Goal: Task Accomplishment & Management: Use online tool/utility

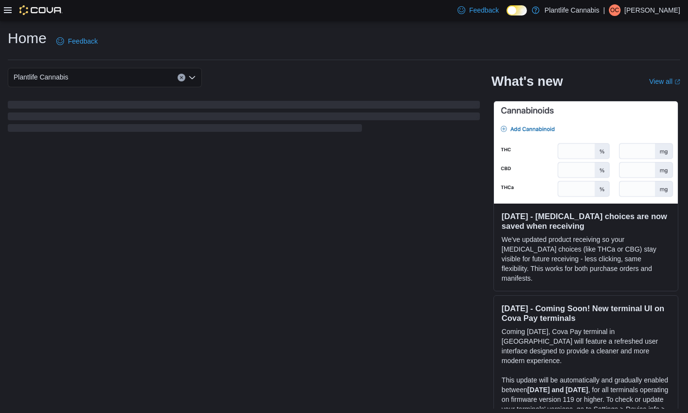
click at [9, 11] on icon at bounding box center [8, 10] width 8 height 8
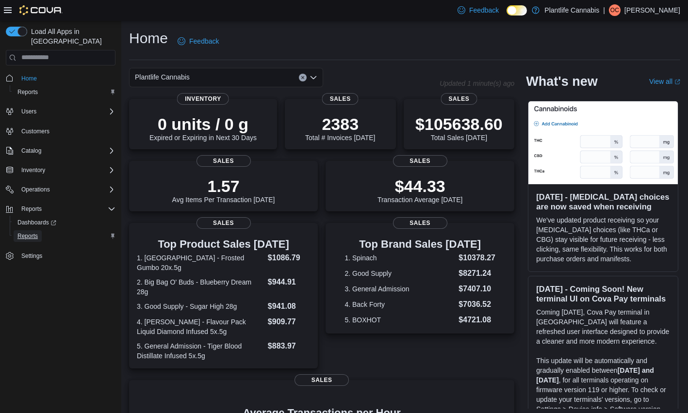
click at [27, 232] on span "Reports" at bounding box center [27, 236] width 20 height 8
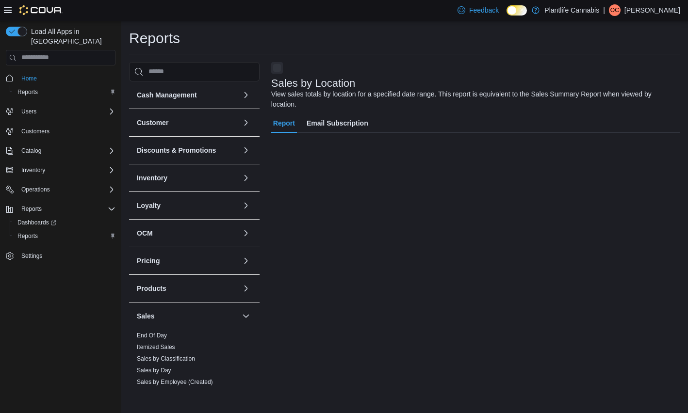
click at [8, 10] on icon at bounding box center [8, 10] width 8 height 6
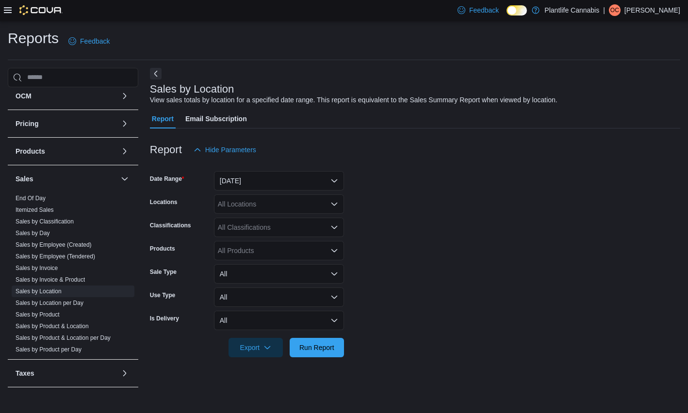
scroll to position [137, 0]
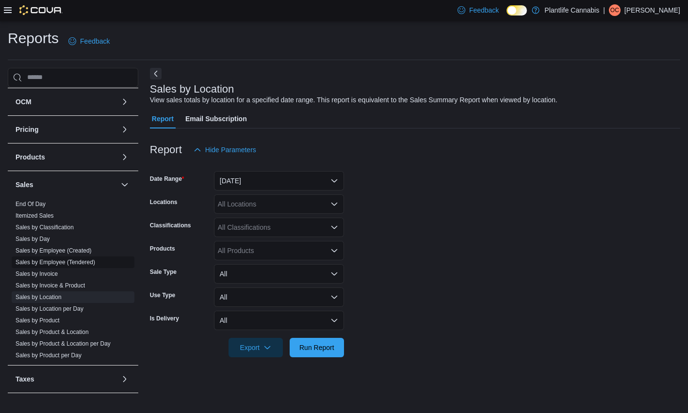
click at [82, 264] on link "Sales by Employee (Tendered)" at bounding box center [56, 262] width 80 height 7
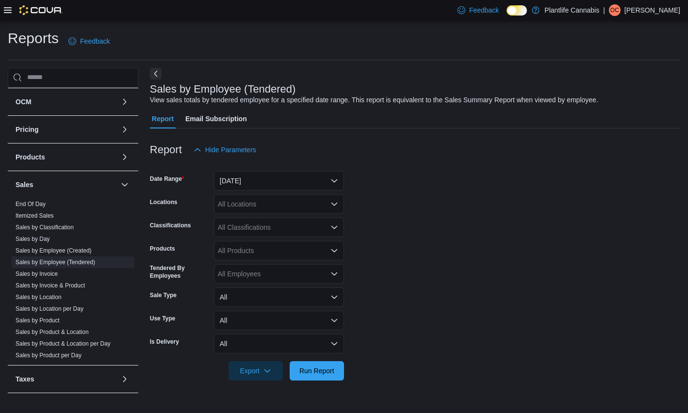
click at [318, 190] on form "Date Range Yesterday Locations All Locations Classifications All Classification…" at bounding box center [415, 270] width 530 height 221
click at [325, 184] on button "Yesterday" at bounding box center [279, 180] width 130 height 19
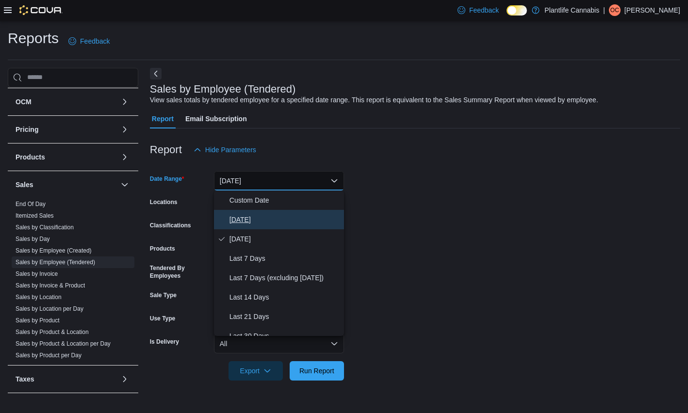
scroll to position [3, 0]
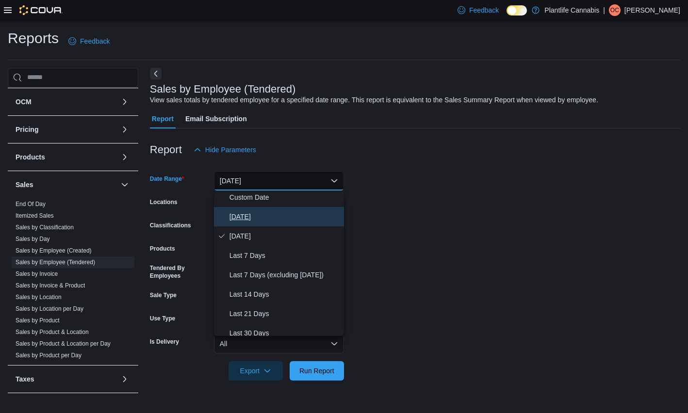
click at [300, 215] on span "Today" at bounding box center [284, 217] width 111 height 12
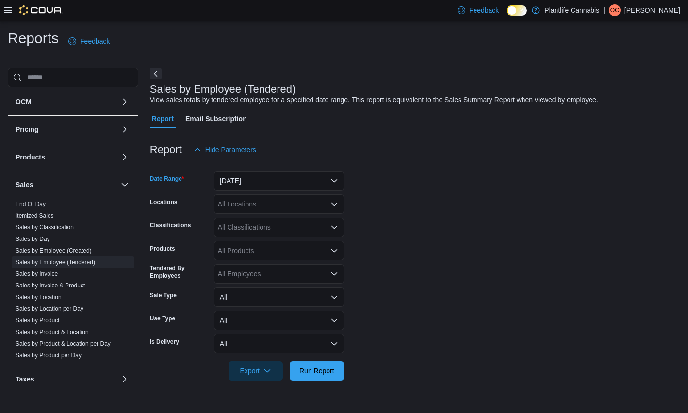
click at [304, 209] on div "All Locations" at bounding box center [279, 203] width 130 height 19
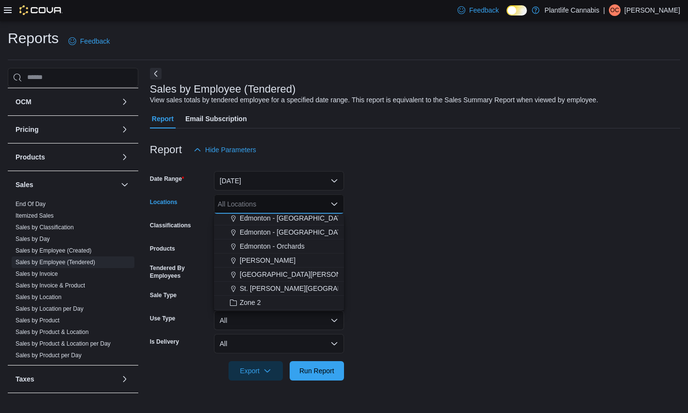
scroll to position [81, 0]
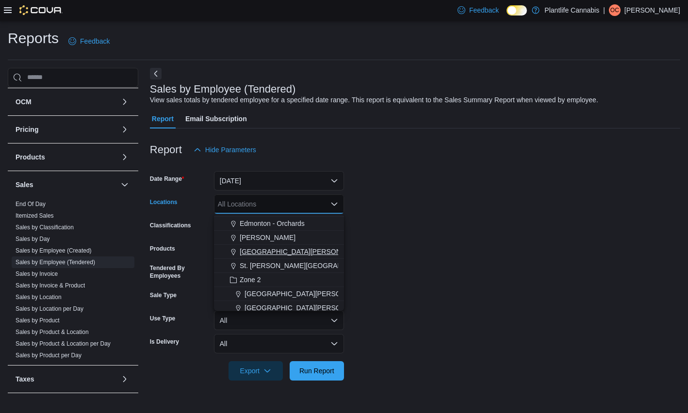
click at [292, 248] on span "St. Albert - Erin Ridge" at bounding box center [303, 252] width 127 height 10
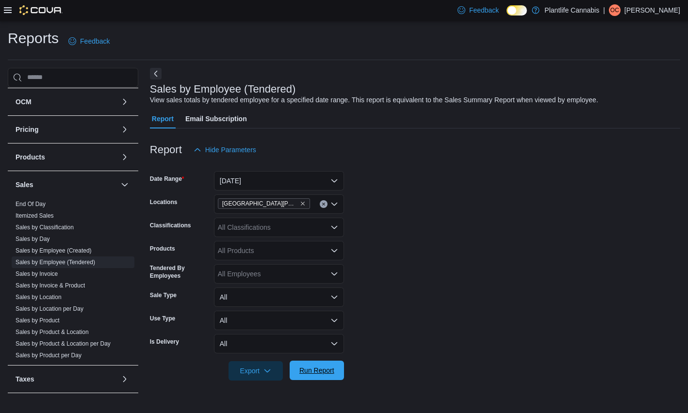
click at [320, 373] on span "Run Report" at bounding box center [316, 371] width 35 height 10
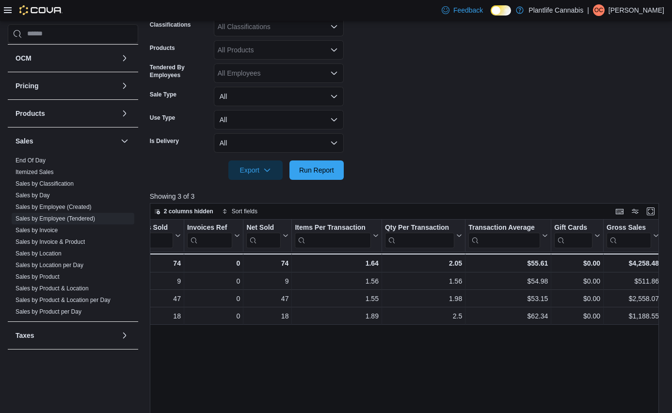
scroll to position [198, 0]
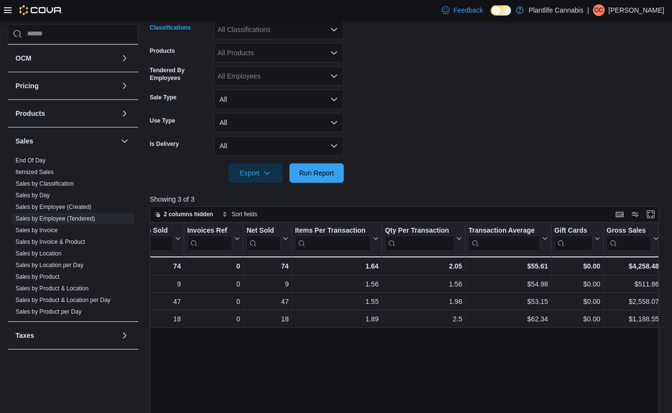
click at [248, 32] on div "All Classifications" at bounding box center [279, 29] width 130 height 19
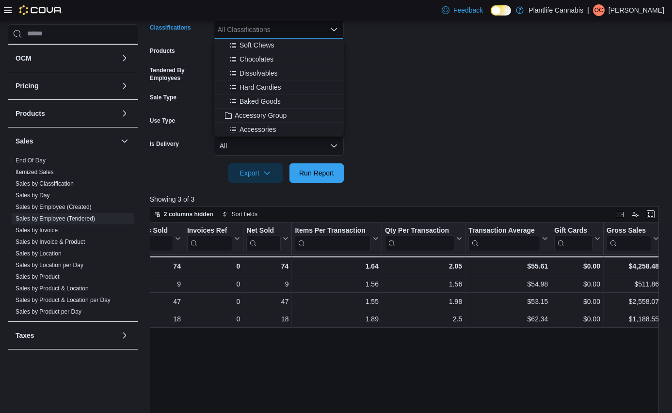
scroll to position [80, 0]
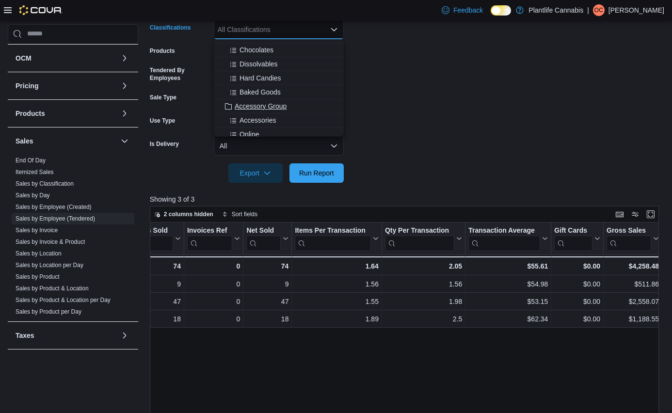
click at [252, 102] on span "Accessory Group" at bounding box center [261, 106] width 52 height 10
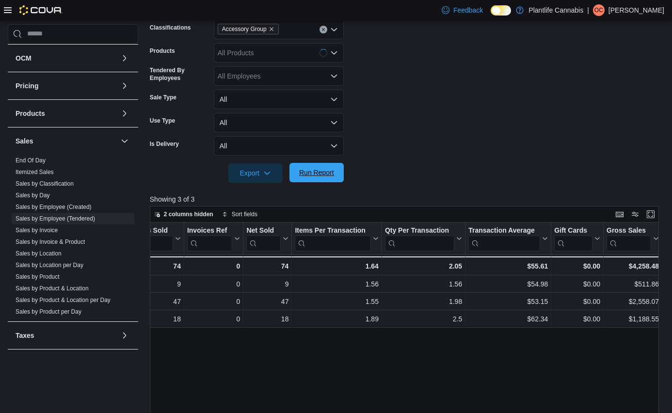
click at [310, 179] on span "Run Report" at bounding box center [316, 172] width 43 height 19
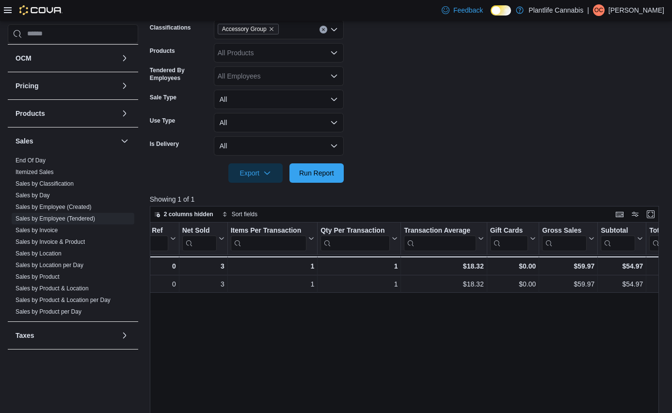
scroll to position [0, 177]
click at [320, 31] on button "Clear input" at bounding box center [324, 30] width 8 height 8
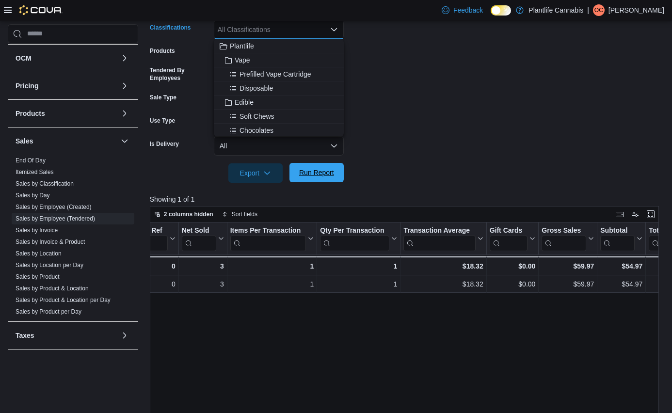
click at [306, 167] on span "Run Report" at bounding box center [316, 172] width 43 height 19
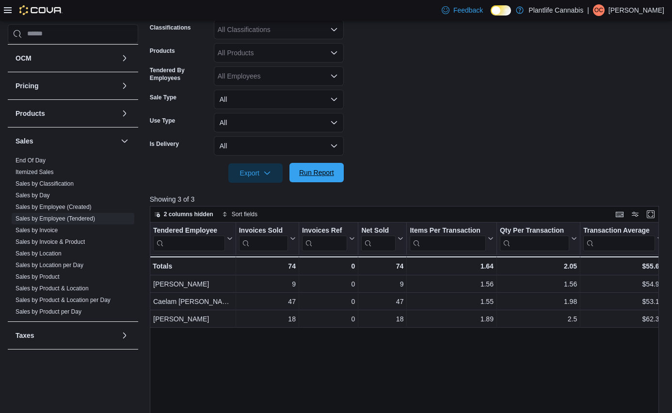
click at [301, 175] on span "Run Report" at bounding box center [316, 173] width 35 height 10
click at [331, 179] on span "Run Report" at bounding box center [316, 172] width 43 height 19
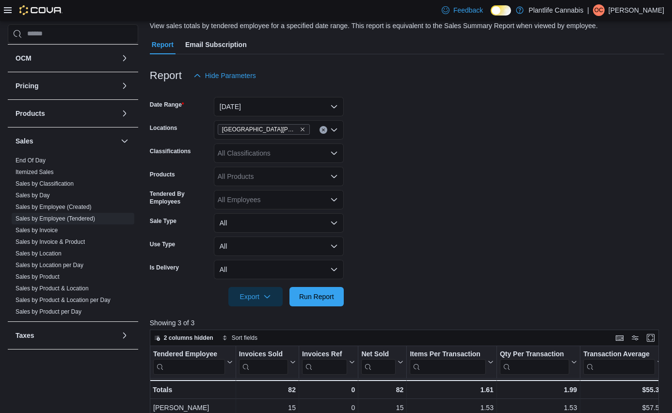
scroll to position [70, 0]
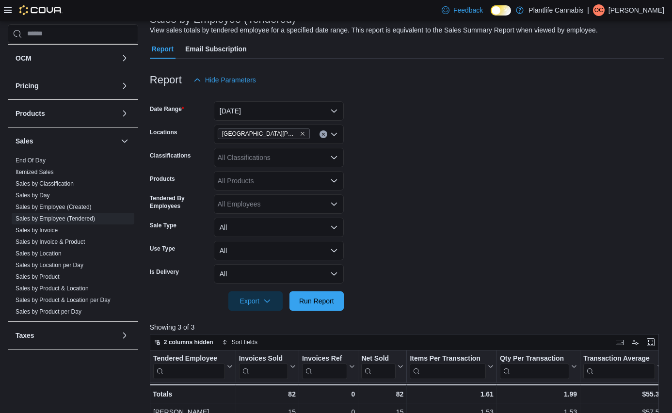
click at [312, 135] on div "St. Albert - Erin Ridge" at bounding box center [279, 134] width 130 height 19
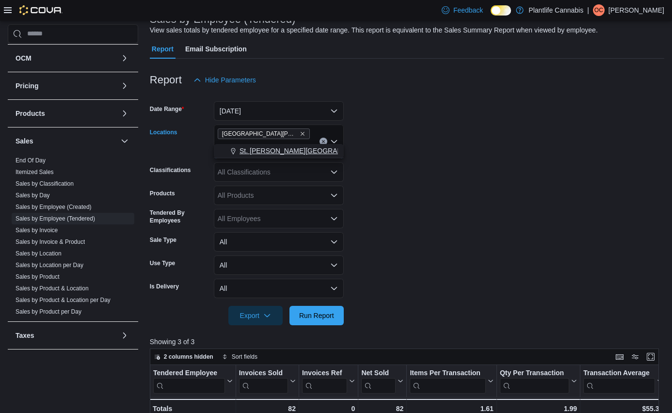
type input "******"
drag, startPoint x: 298, startPoint y: 152, endPoint x: 358, endPoint y: 153, distance: 60.1
drag, startPoint x: 406, startPoint y: 162, endPoint x: 383, endPoint y: 207, distance: 50.1
click at [407, 163] on form "Date Range Today Locations St. Albert - Erin Ridge ****** Combo box. Selected. …" at bounding box center [407, 207] width 515 height 236
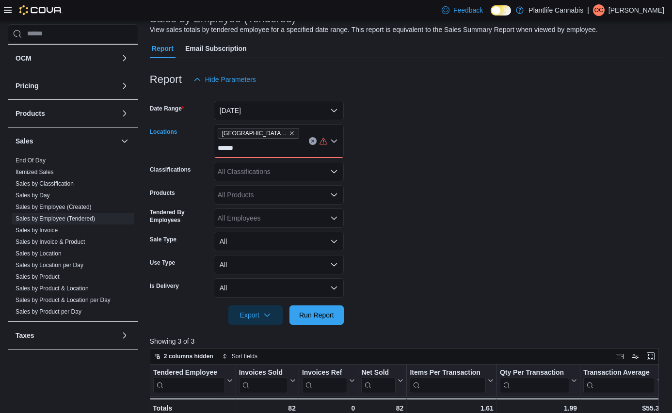
drag, startPoint x: 244, startPoint y: 148, endPoint x: 252, endPoint y: 157, distance: 11.7
click at [244, 148] on div "St. Albert - Erin Ridge ******" at bounding box center [279, 141] width 130 height 34
click at [266, 164] on span "St. Albert - Jensen Lakes" at bounding box center [308, 165] width 137 height 10
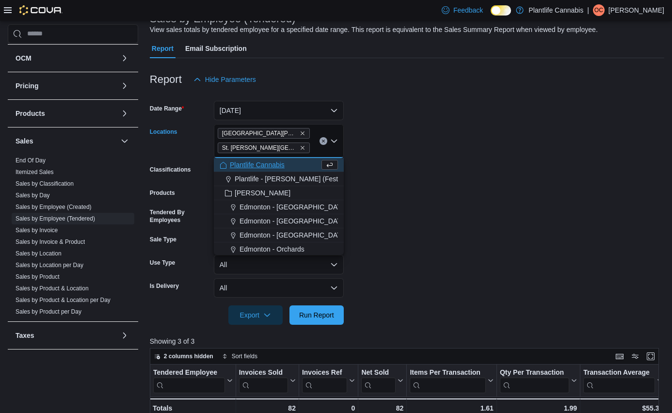
drag, startPoint x: 462, startPoint y: 190, endPoint x: 388, endPoint y: 302, distance: 134.4
click at [462, 190] on form "Date Range Today Locations St. Albert - Erin Ridge St. Albert - Jensen Lakes Co…" at bounding box center [407, 207] width 515 height 236
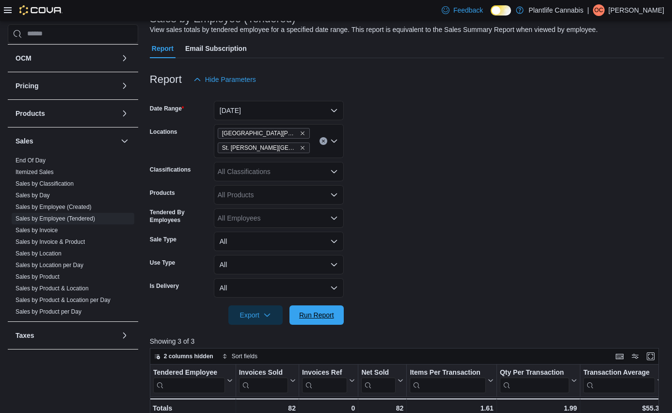
drag, startPoint x: 329, startPoint y: 322, endPoint x: 487, endPoint y: 235, distance: 180.6
click at [329, 322] on span "Run Report" at bounding box center [316, 314] width 43 height 19
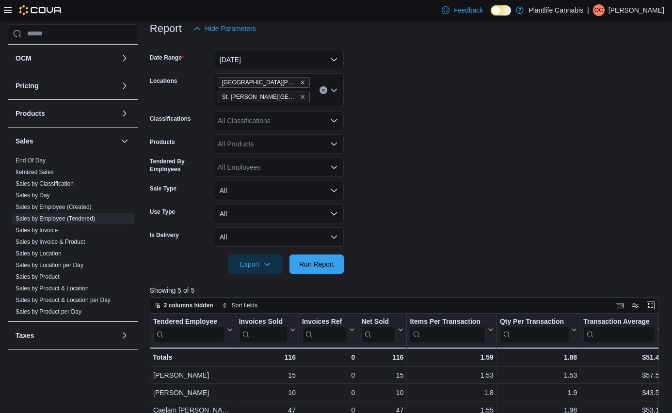
scroll to position [2, 0]
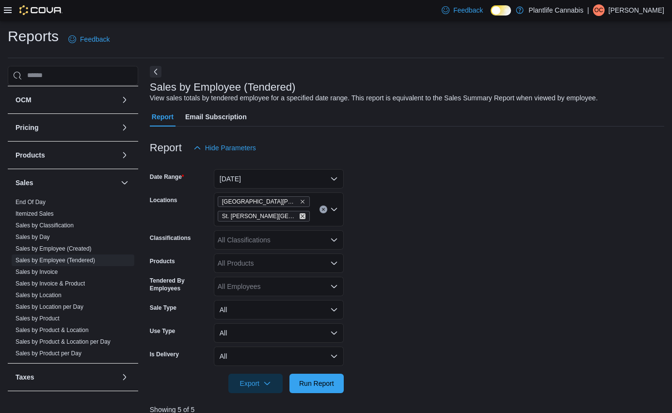
click at [300, 216] on icon "Remove St. Albert - Jensen Lakes from selection in this group" at bounding box center [303, 216] width 6 height 6
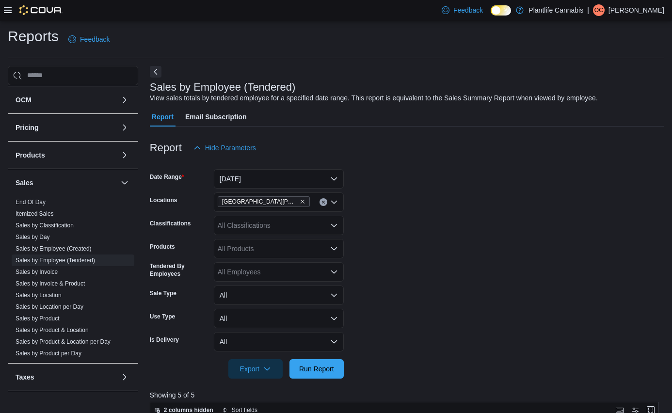
click at [495, 248] on form "Date Range Today Locations St. Albert - Erin Ridge Classifications All Classifi…" at bounding box center [407, 268] width 515 height 221
click at [318, 367] on span "Run Report" at bounding box center [316, 369] width 35 height 10
click at [317, 368] on span "Run Report" at bounding box center [316, 369] width 35 height 10
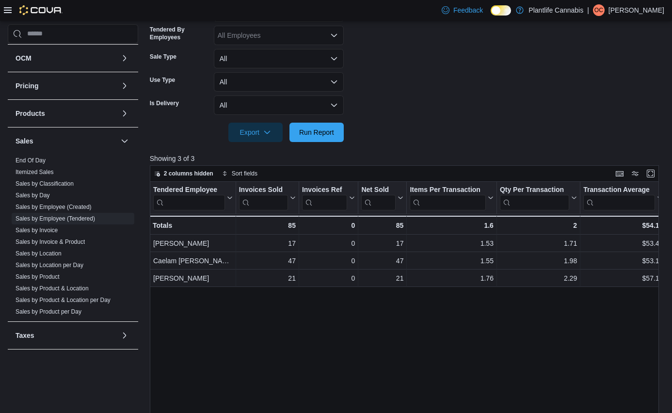
scroll to position [240, 0]
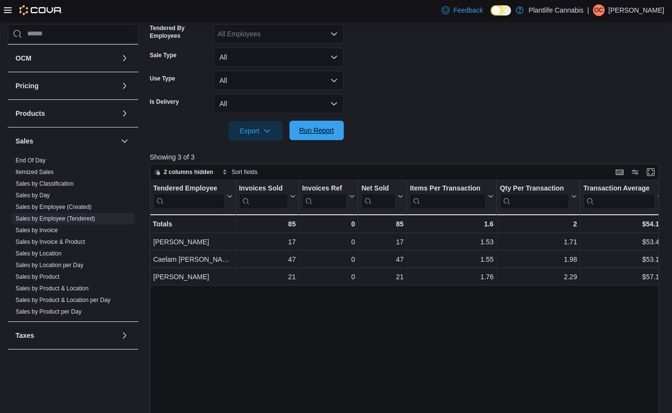
drag, startPoint x: 339, startPoint y: 136, endPoint x: 334, endPoint y: 136, distance: 5.8
click at [339, 136] on button "Run Report" at bounding box center [316, 130] width 54 height 19
click at [326, 136] on span "Run Report" at bounding box center [316, 130] width 43 height 19
